Goal: Information Seeking & Learning: Learn about a topic

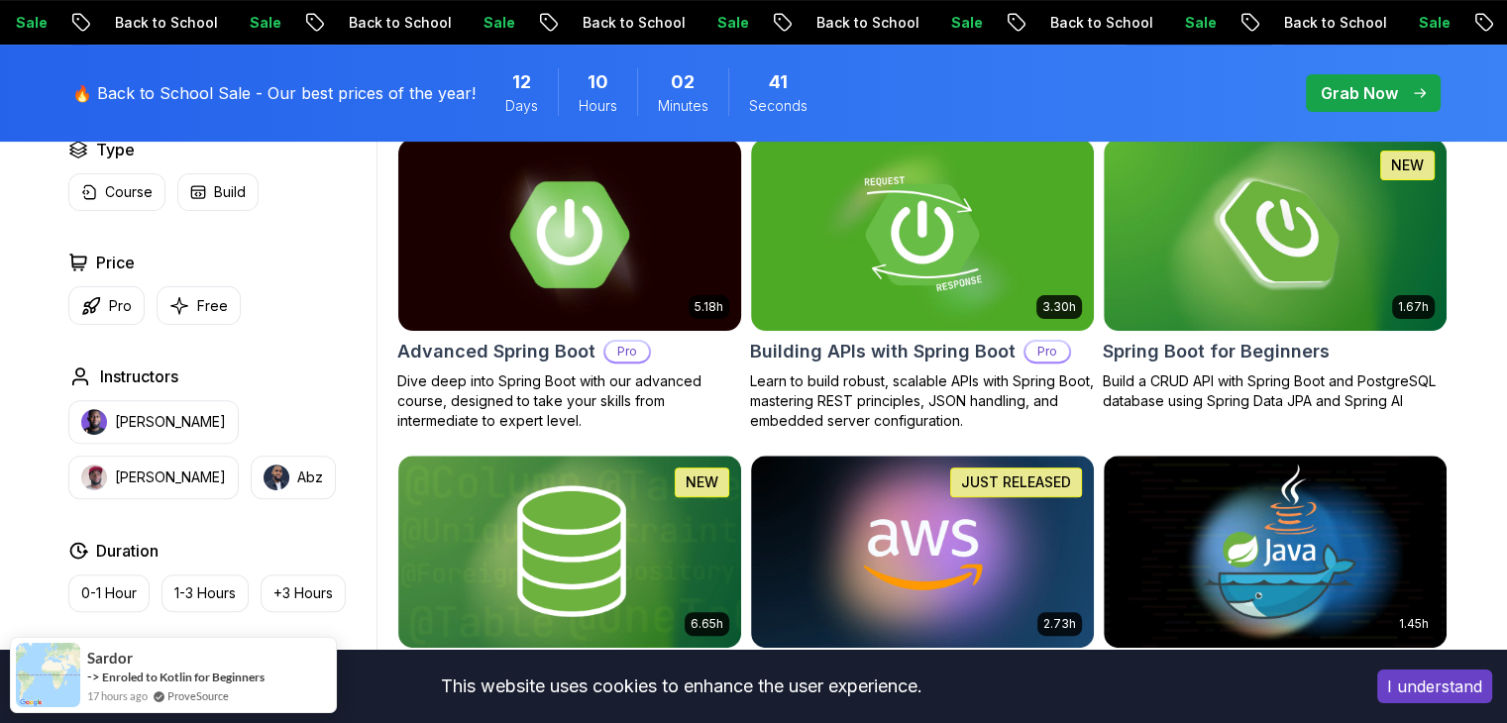
scroll to position [598, 0]
click at [186, 307] on icon "button" at bounding box center [179, 305] width 20 height 21
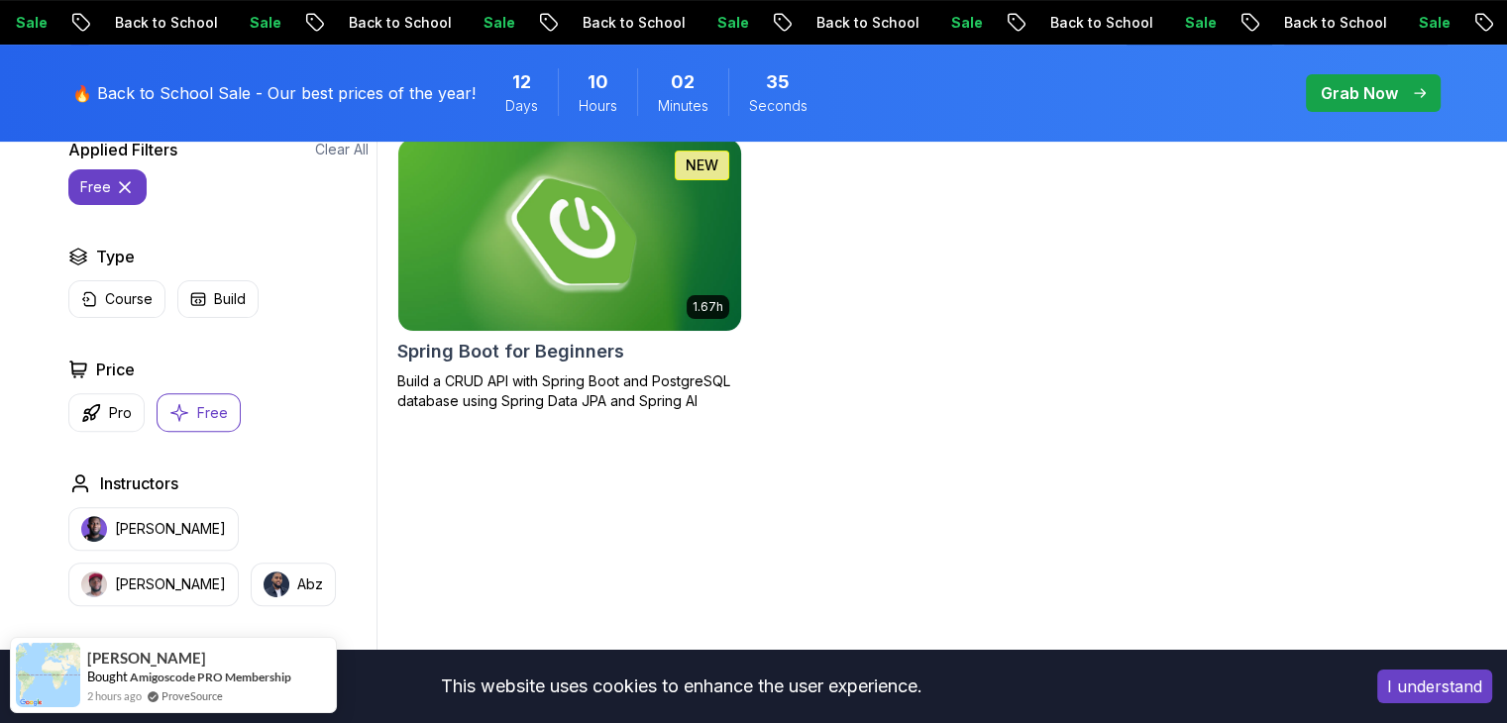
click at [535, 385] on p "Build a CRUD API with Spring Boot and PostgreSQL database using Spring Data JPA…" at bounding box center [569, 392] width 345 height 40
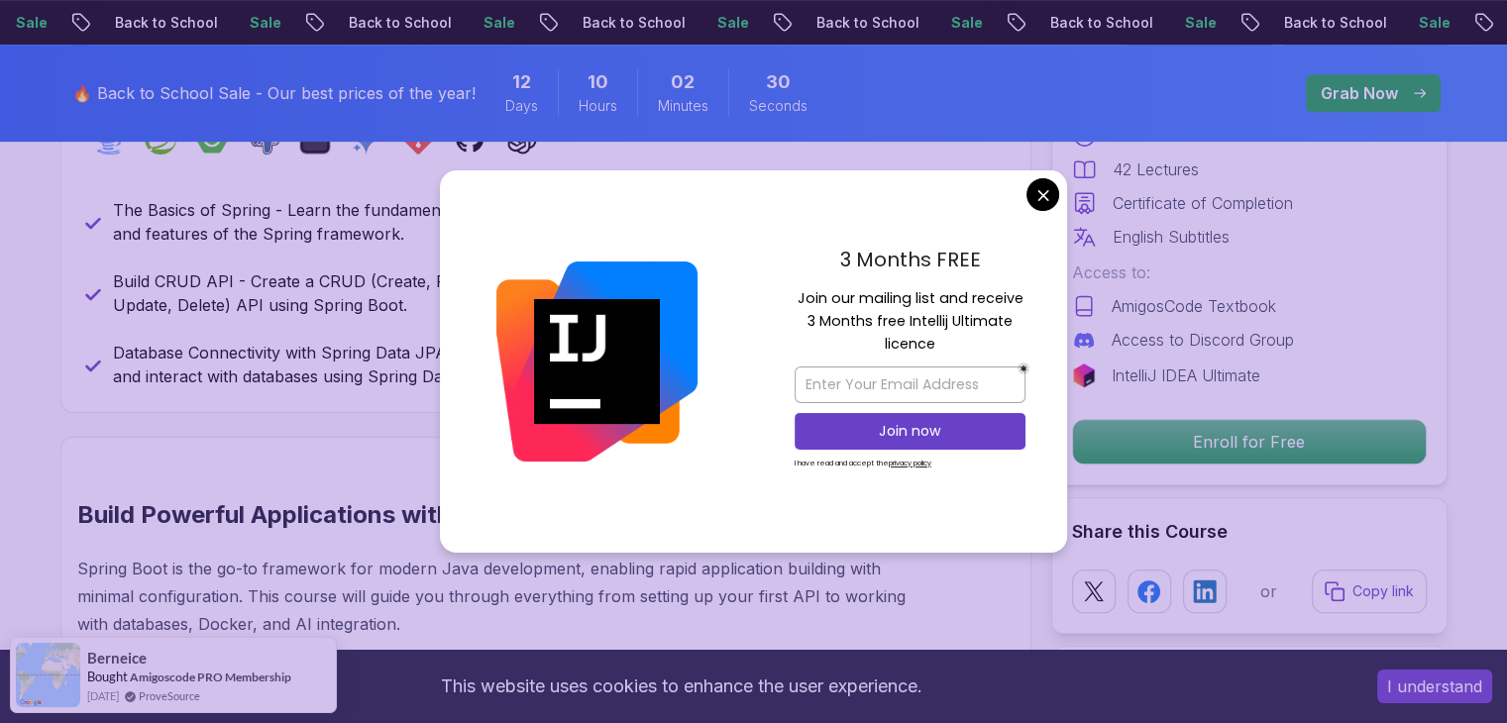
scroll to position [961, 0]
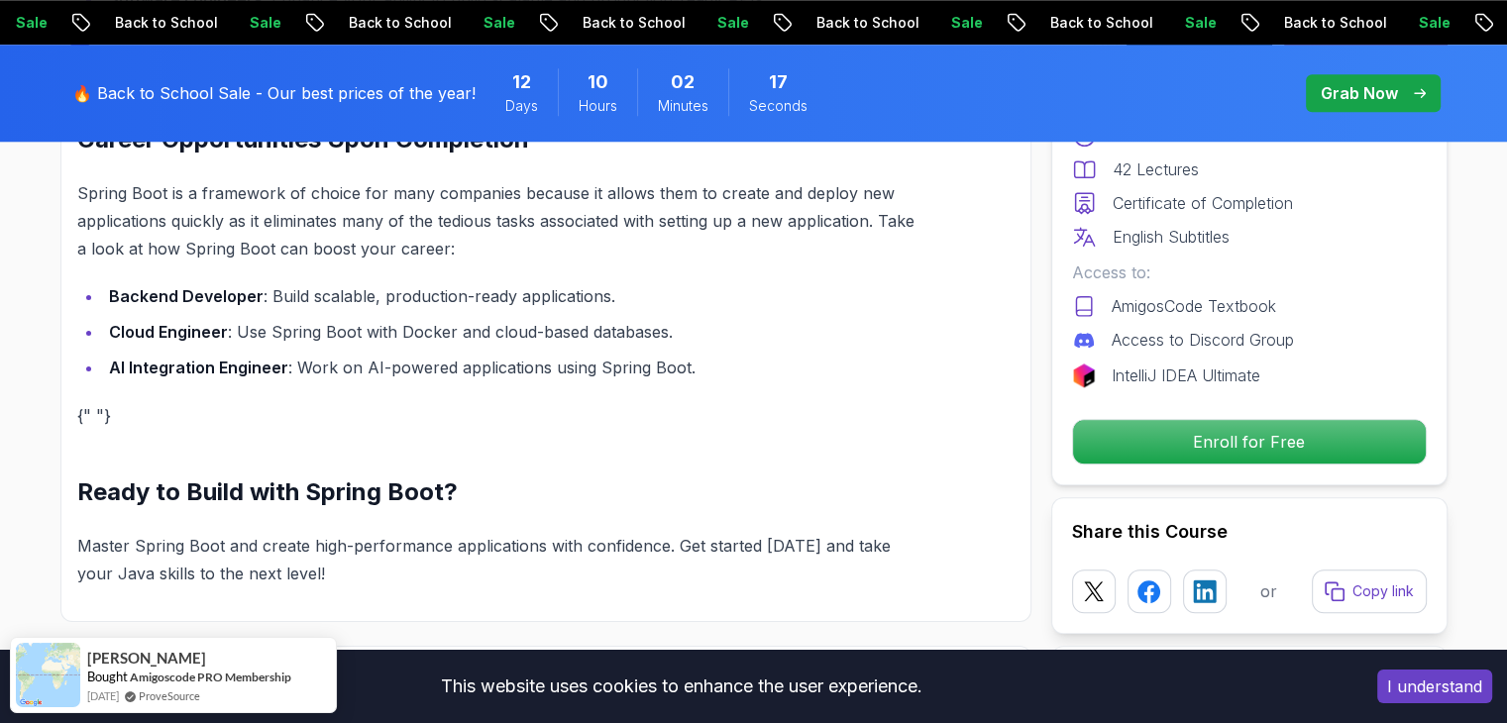
scroll to position [1889, 0]
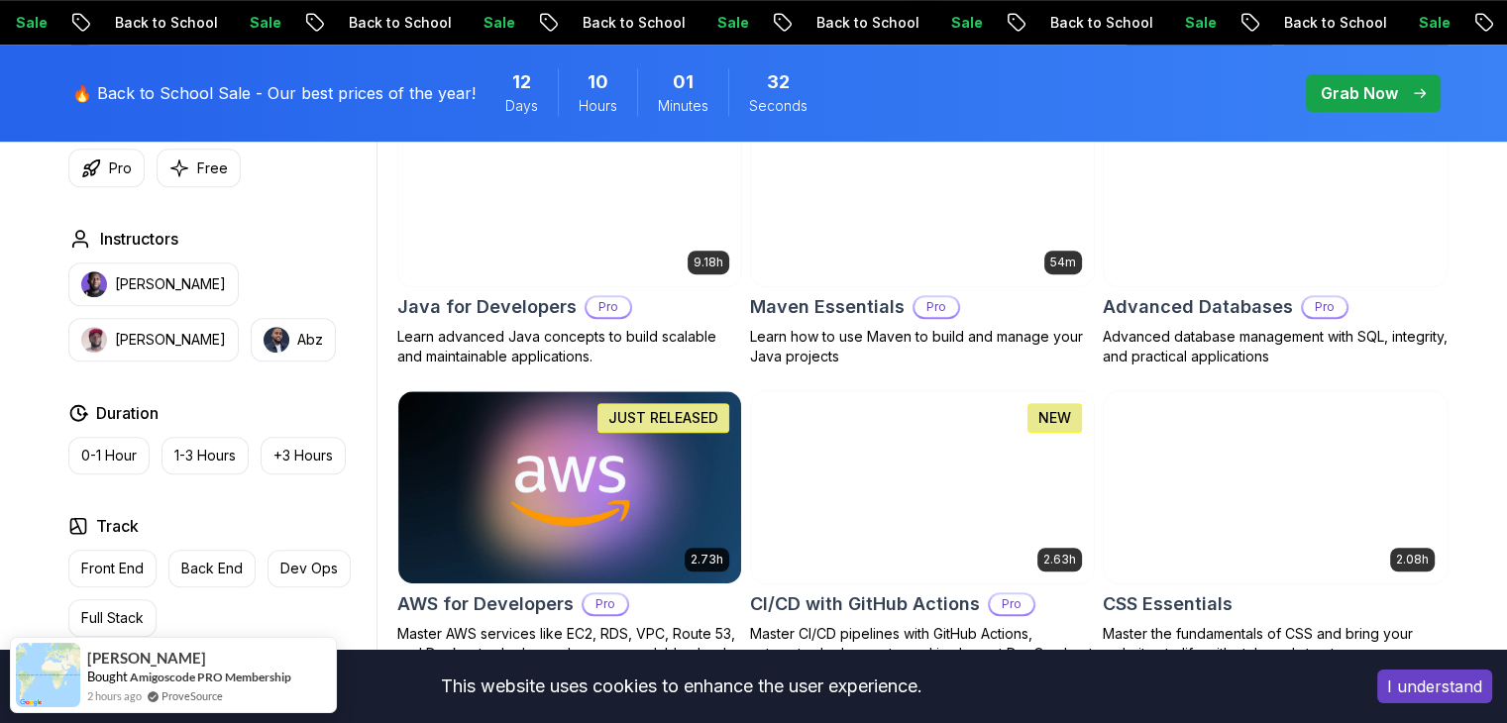
scroll to position [1286, 0]
